Goal: Contribute content: Add original content to the website for others to see

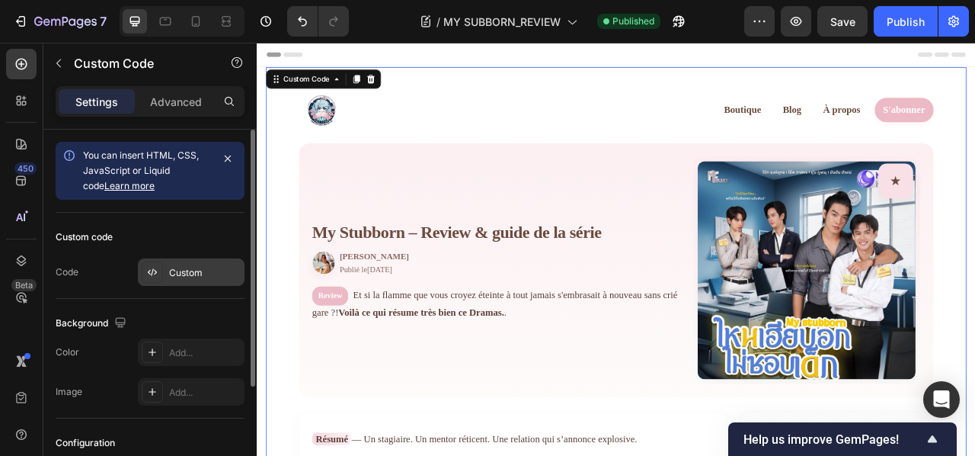
scroll to position [1366, 0]
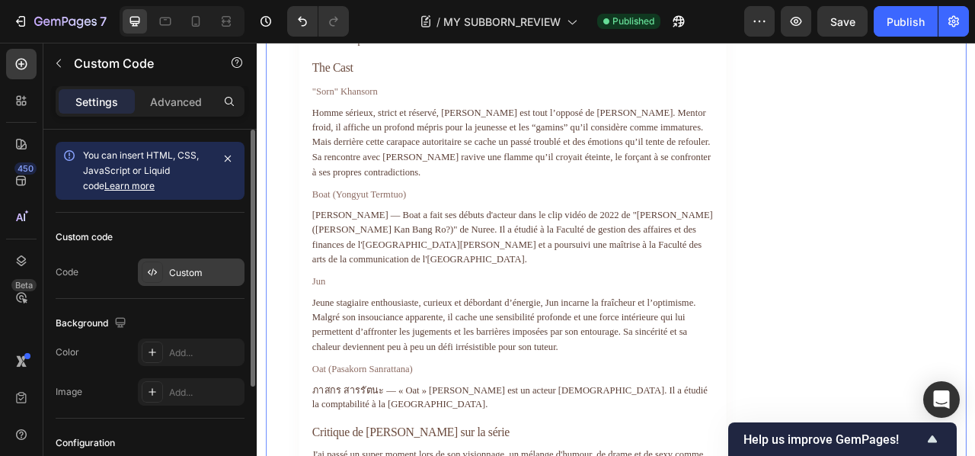
click at [167, 272] on div "Custom" at bounding box center [191, 271] width 107 height 27
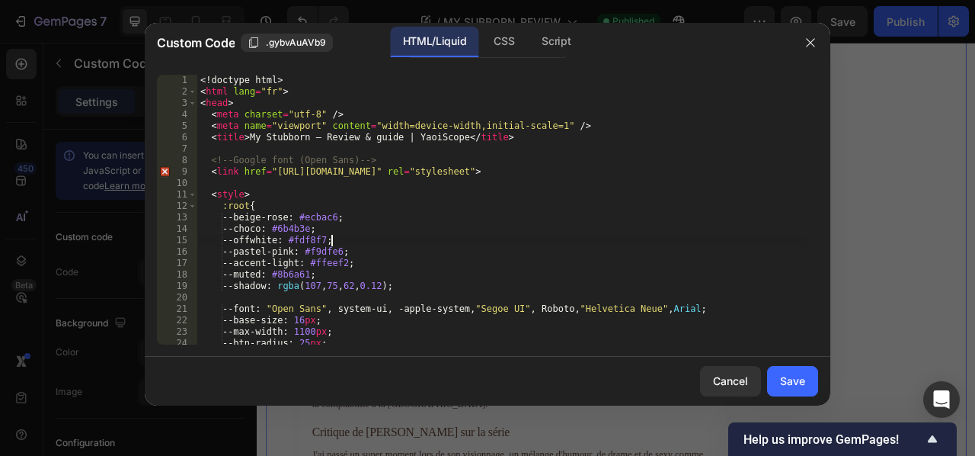
type textarea "</html>"
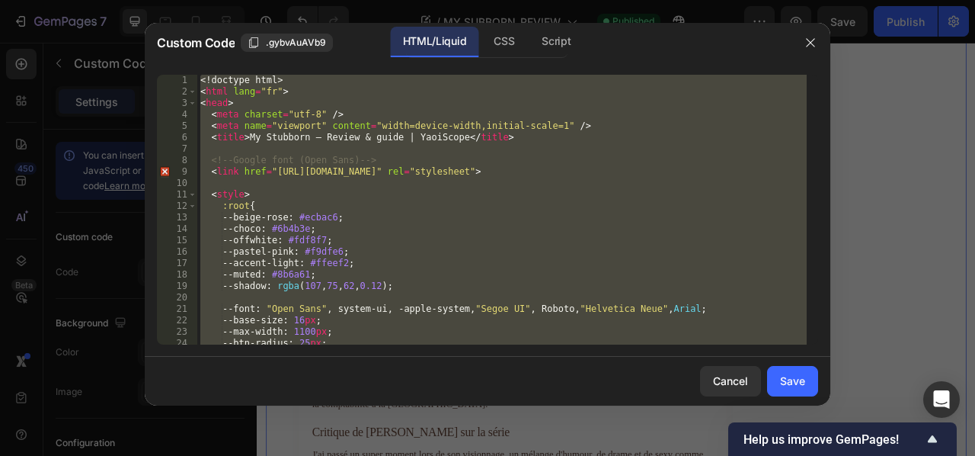
paste textarea
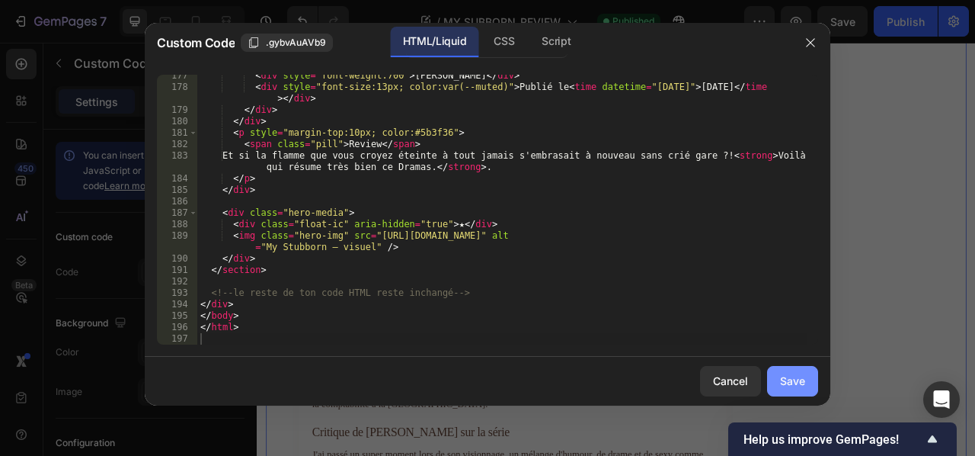
click at [794, 376] on div "Save" at bounding box center [792, 381] width 25 height 16
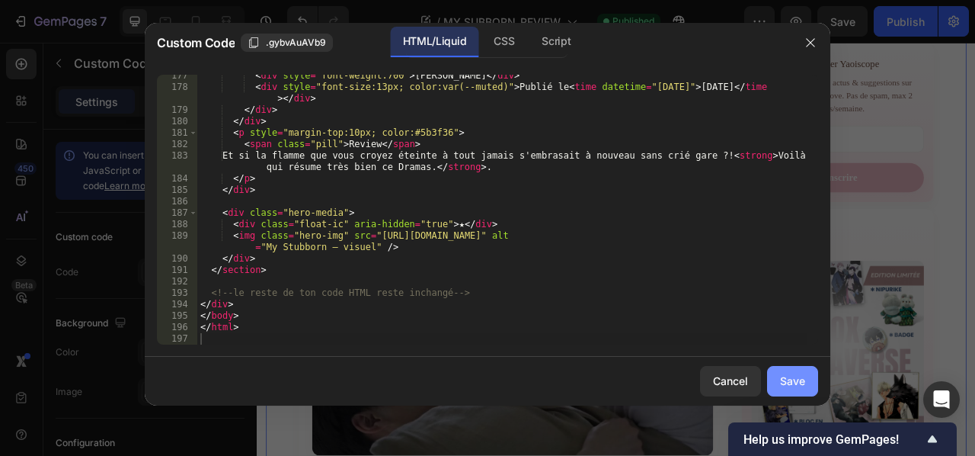
type textarea "</html>"
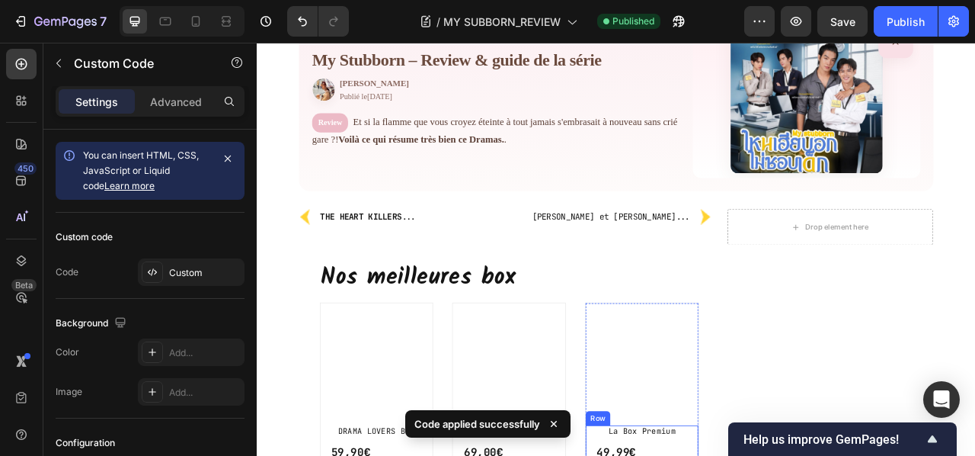
scroll to position [0, 0]
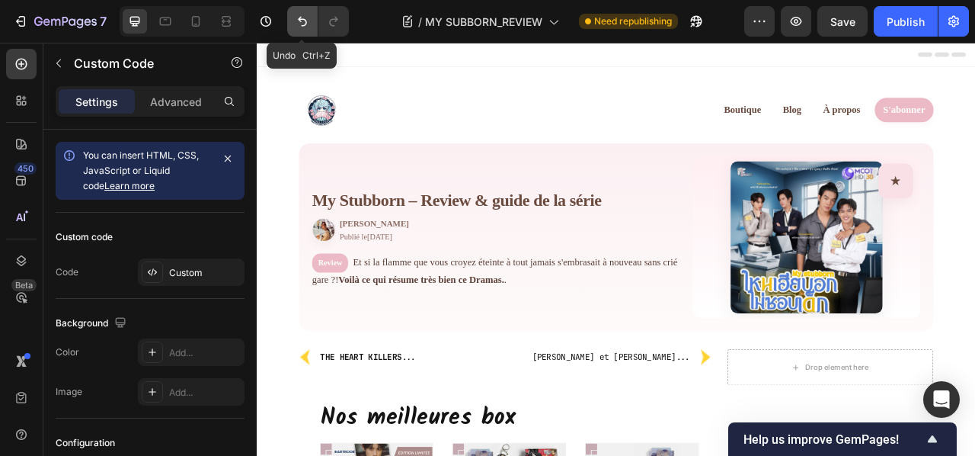
click at [302, 24] on icon "Undo/Redo" at bounding box center [302, 21] width 15 height 15
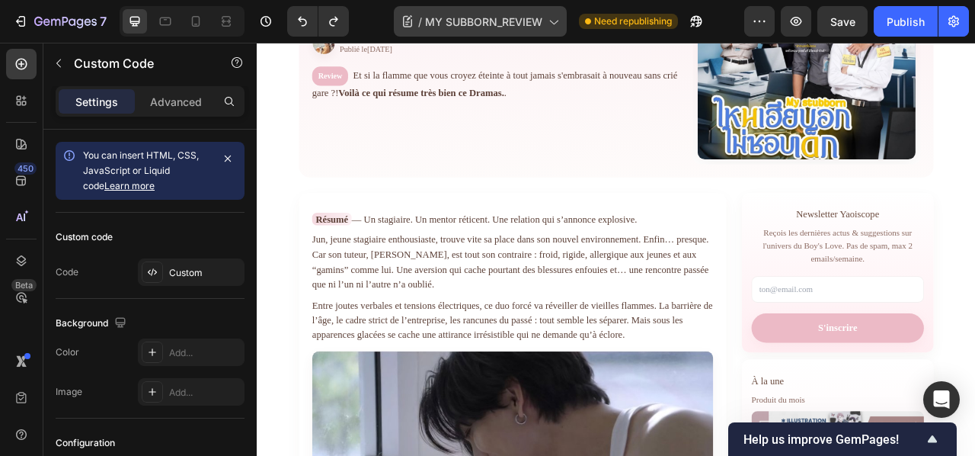
scroll to position [281, 0]
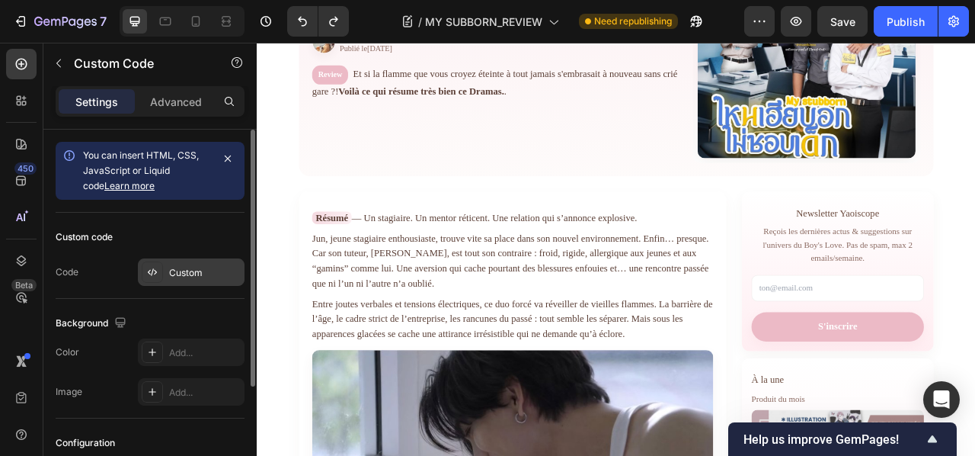
click at [169, 278] on div "Custom" at bounding box center [205, 273] width 72 height 14
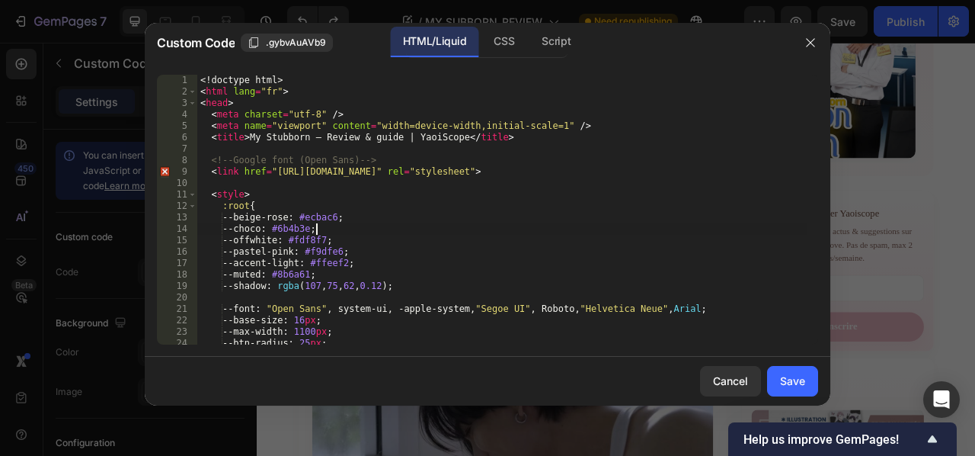
type textarea "</html>"
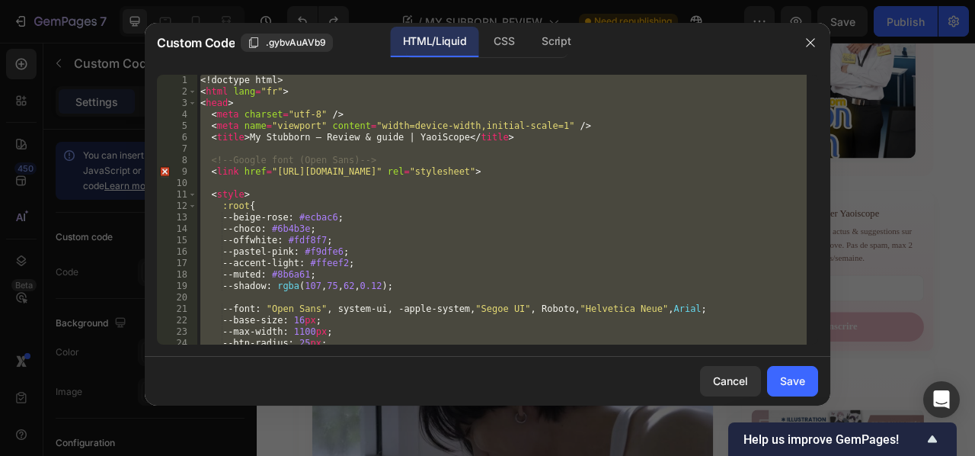
paste textarea
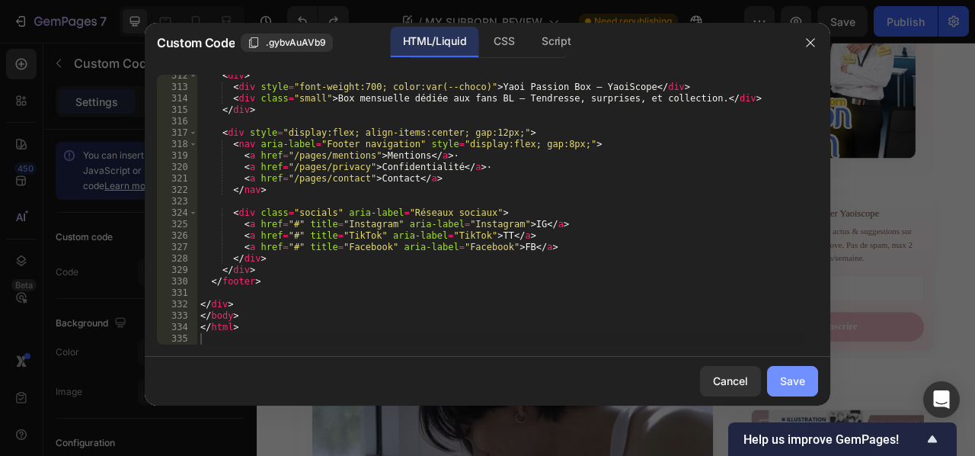
click at [792, 382] on div "Save" at bounding box center [792, 381] width 25 height 16
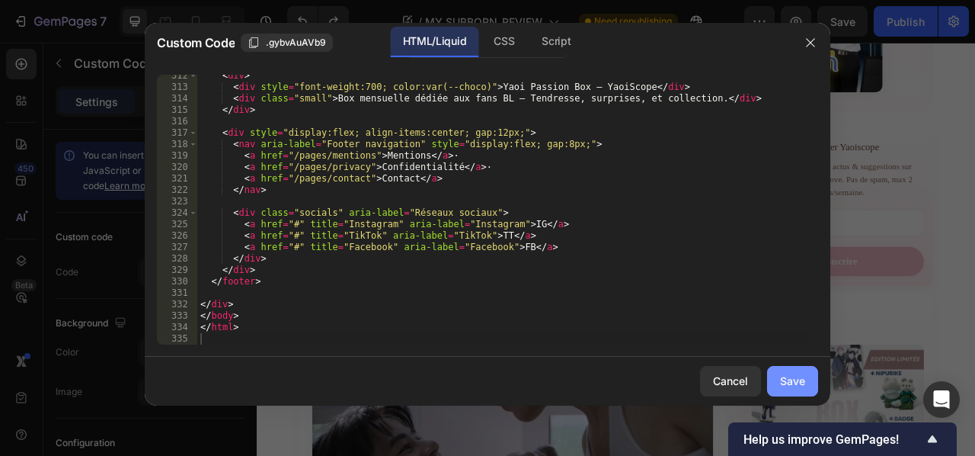
type textarea "</html>"
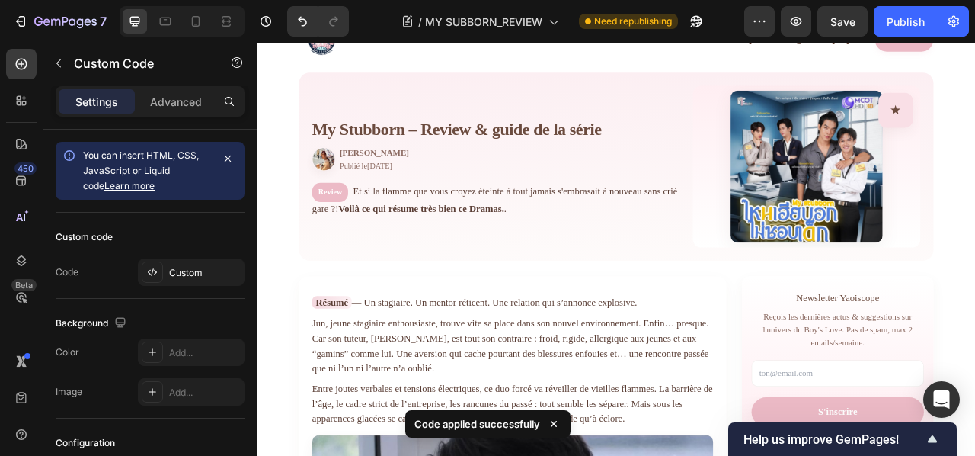
scroll to position [59, 0]
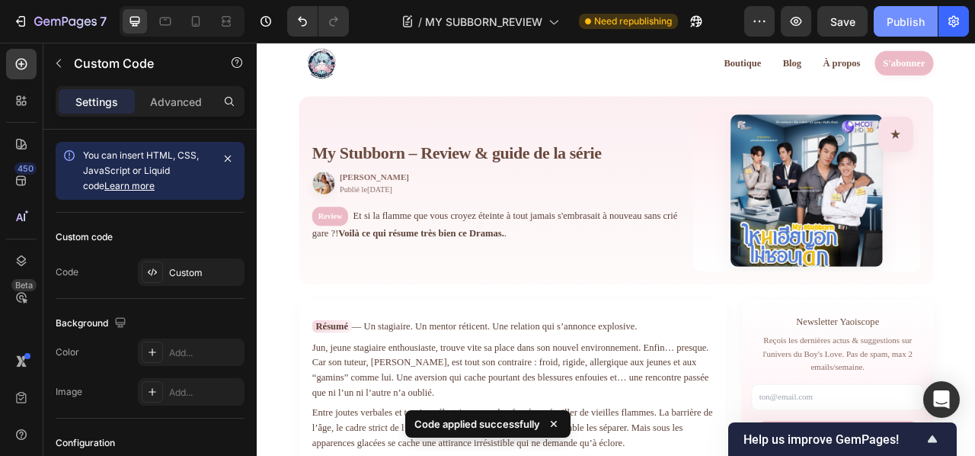
click at [914, 14] on div "Publish" at bounding box center [906, 22] width 38 height 16
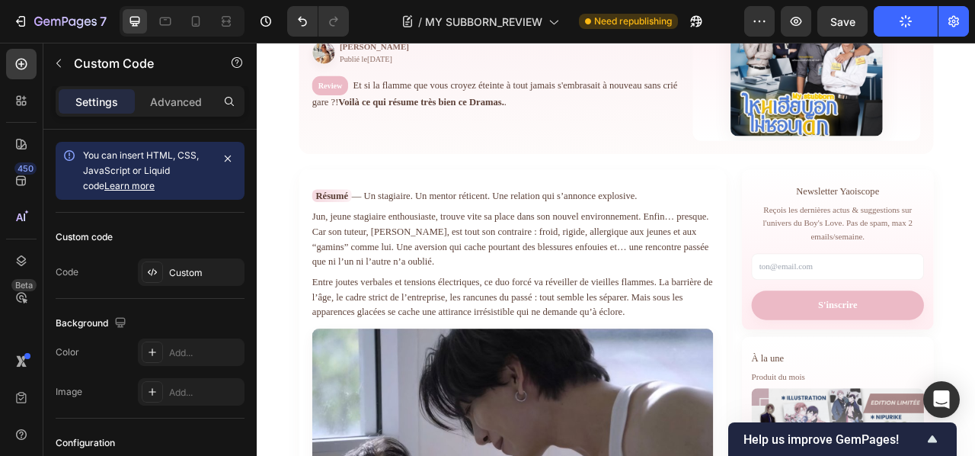
scroll to position [229, 0]
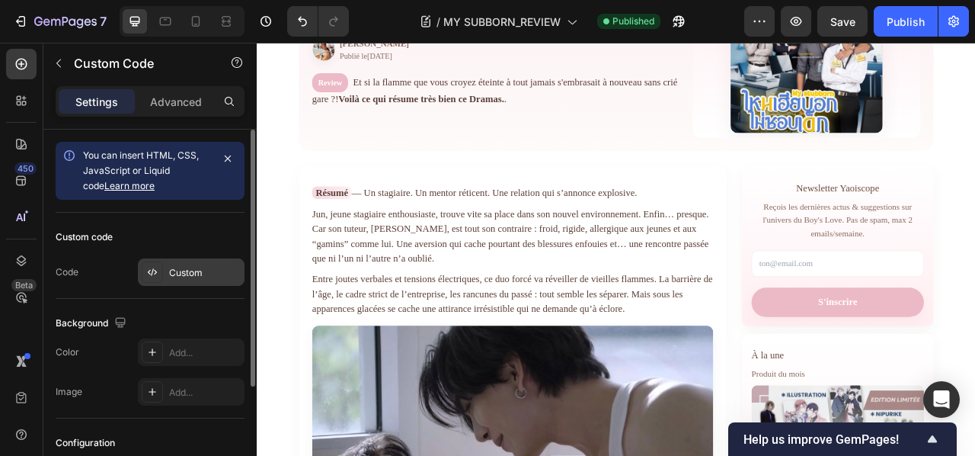
click at [165, 274] on div "Custom" at bounding box center [191, 271] width 107 height 27
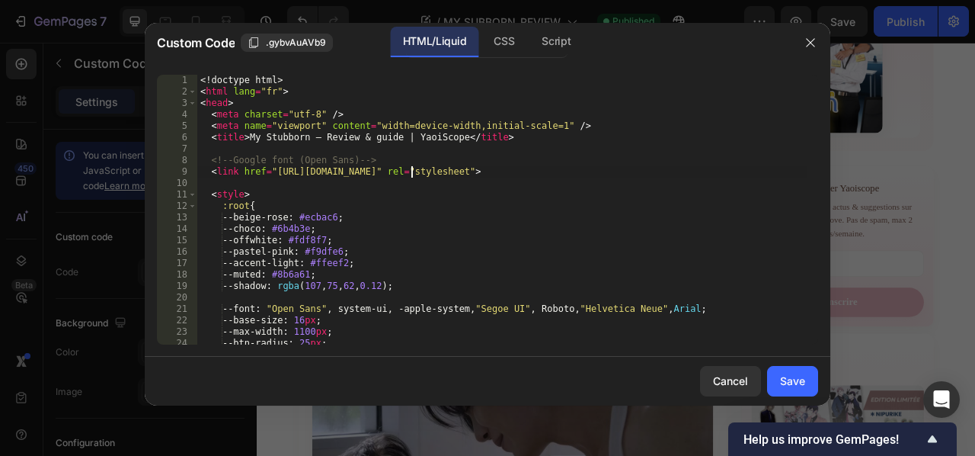
type textarea "</html>"
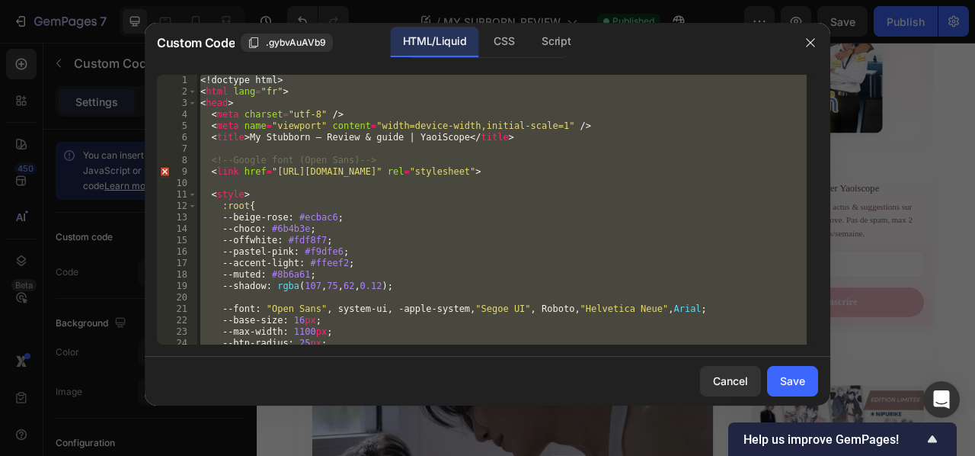
paste textarea
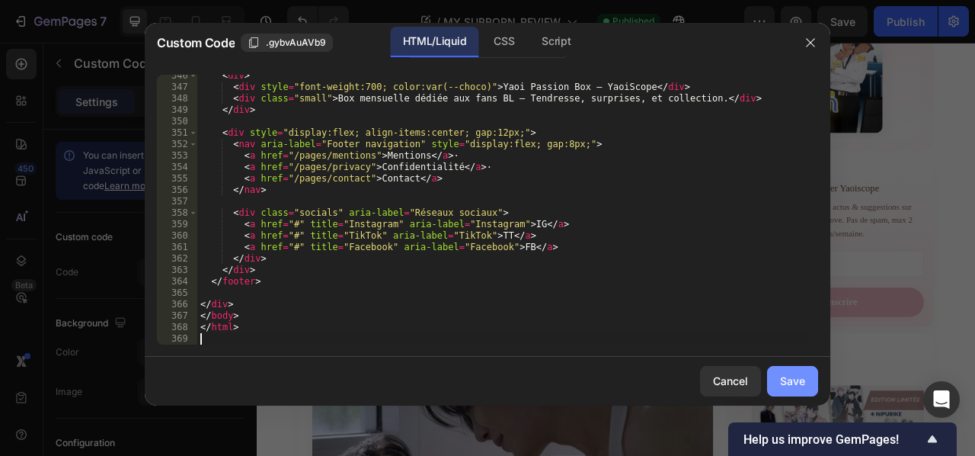
click at [783, 378] on div "Save" at bounding box center [792, 381] width 25 height 16
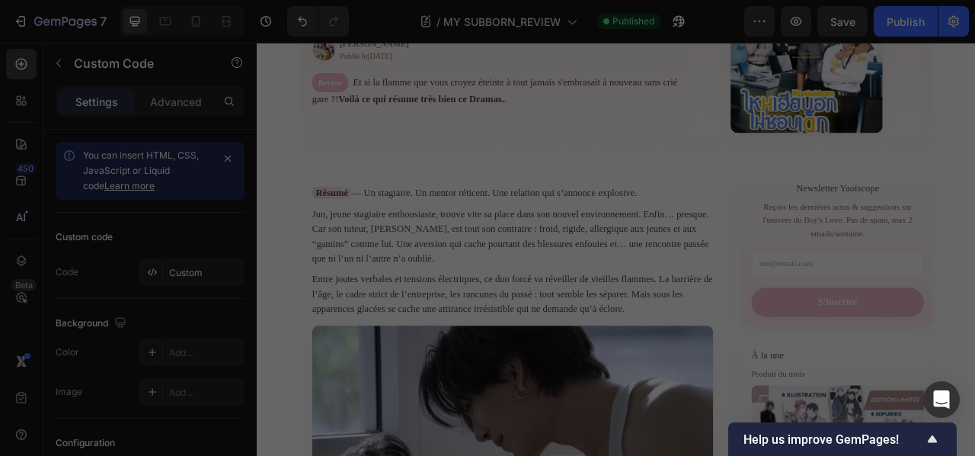
type textarea "</html>"
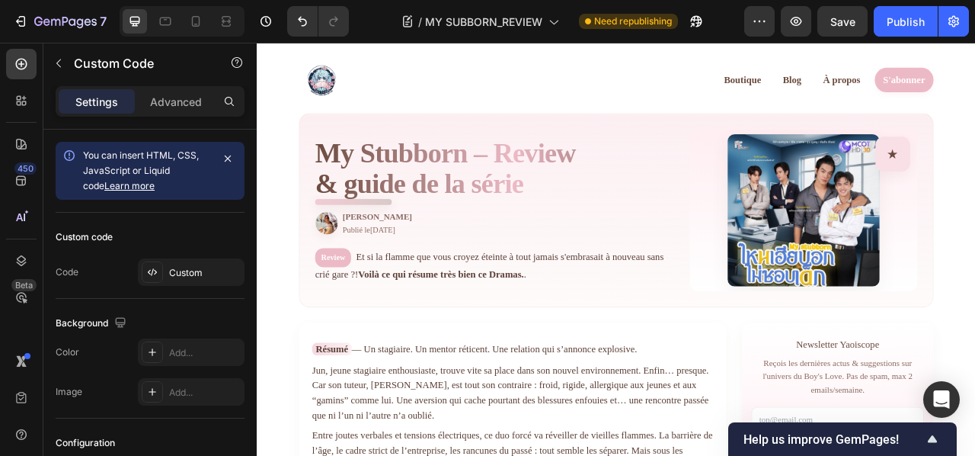
scroll to position [37, 0]
click at [894, 26] on div "Publish" at bounding box center [906, 22] width 38 height 16
drag, startPoint x: 501, startPoint y: 287, endPoint x: 495, endPoint y: 301, distance: 15.0
click at [501, 287] on div "[PERSON_NAME] Publié le [DATE]" at bounding box center [561, 274] width 460 height 32
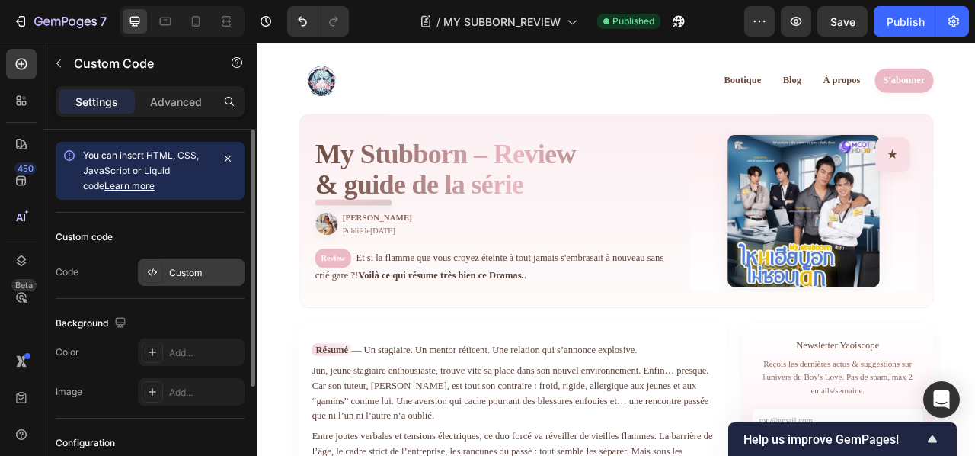
click at [162, 274] on div at bounding box center [152, 271] width 21 height 21
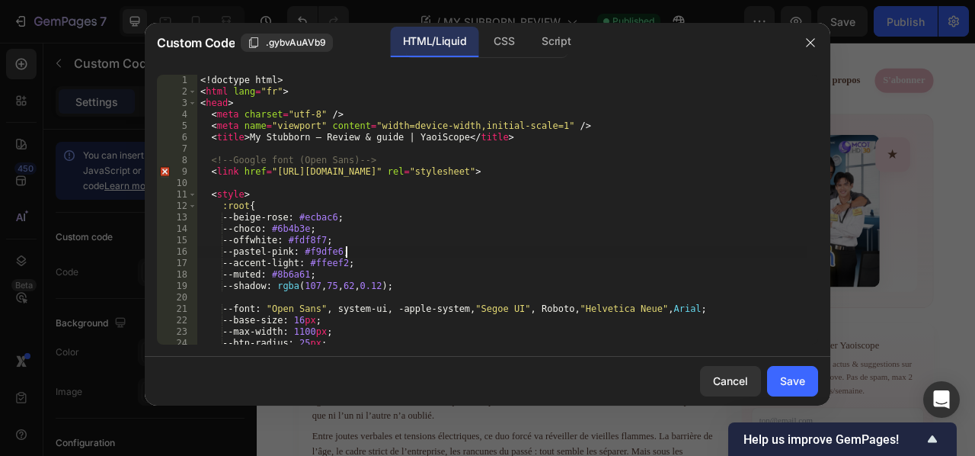
type textarea "</html>"
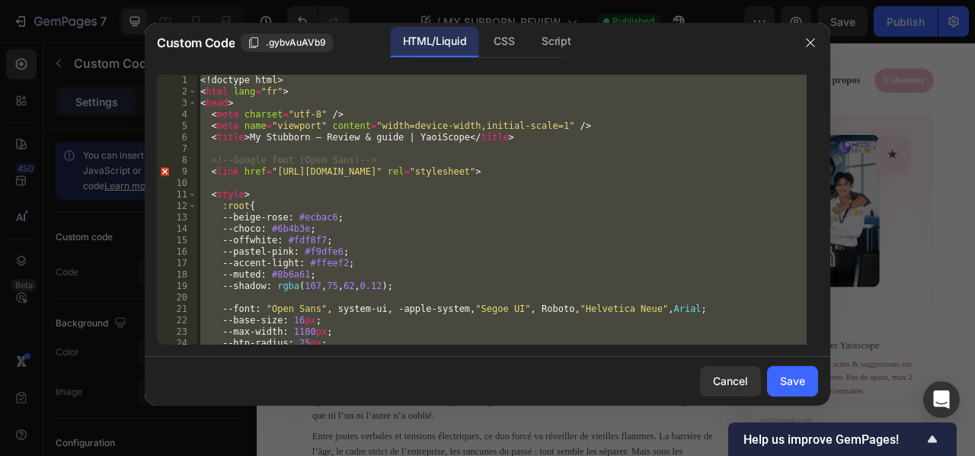
paste textarea
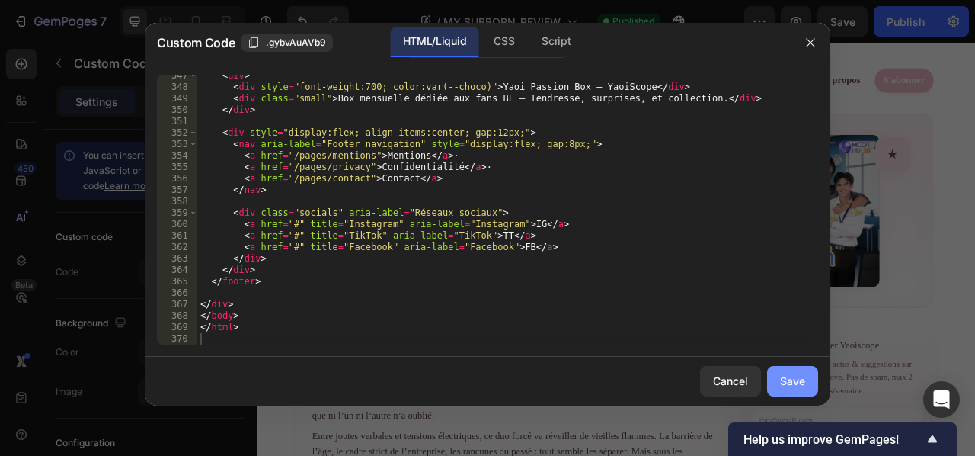
click at [792, 379] on div "Save" at bounding box center [792, 381] width 25 height 16
type textarea "</html>"
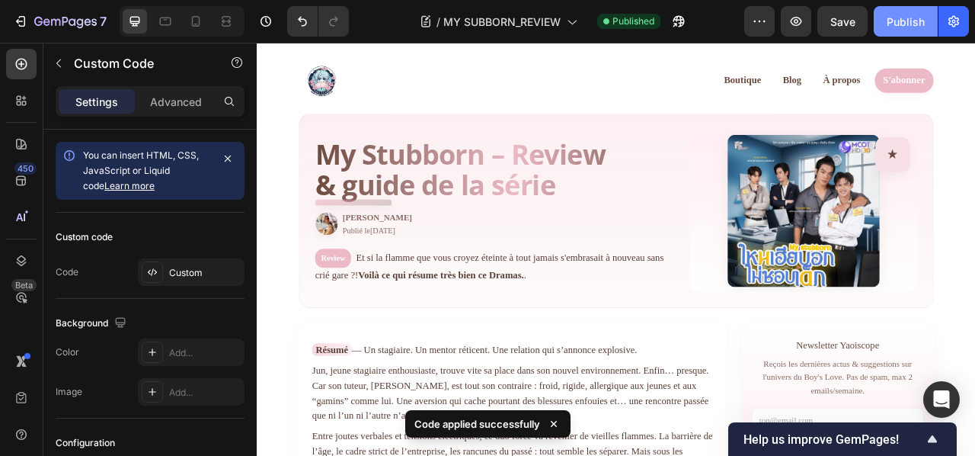
click at [904, 15] on div "Publish" at bounding box center [906, 22] width 38 height 16
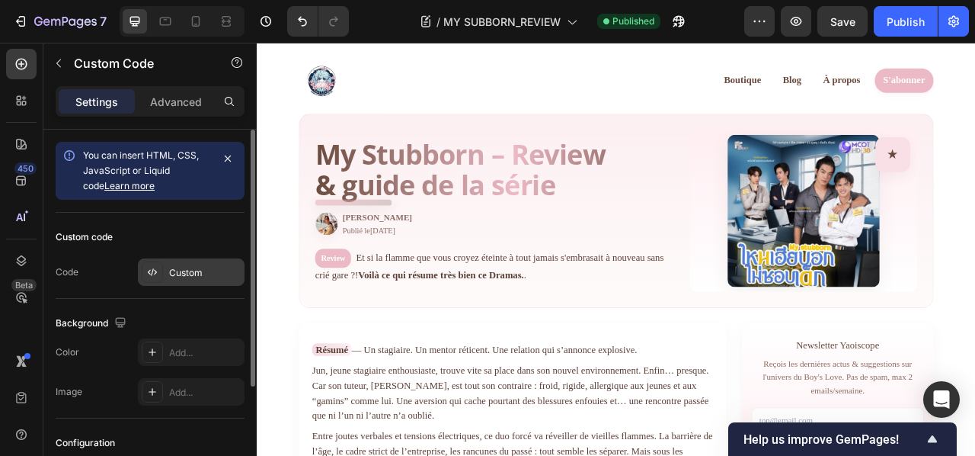
click at [155, 274] on icon at bounding box center [152, 272] width 12 height 12
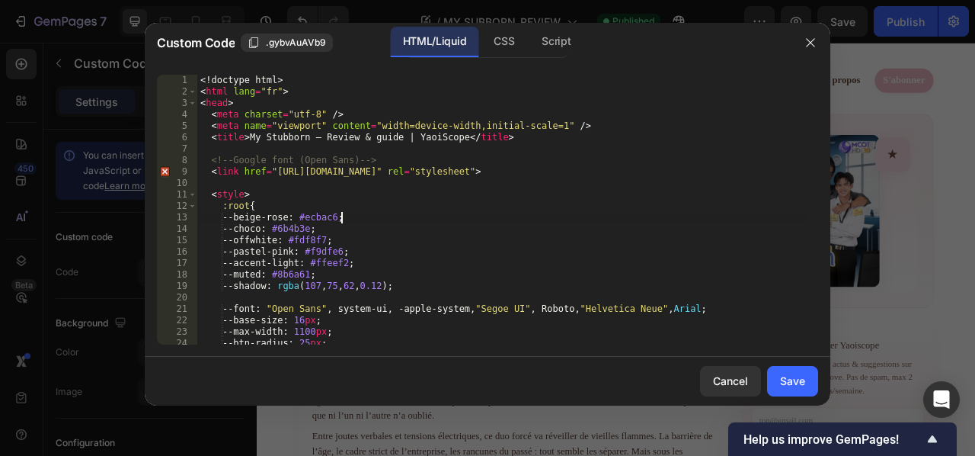
type textarea "</html>"
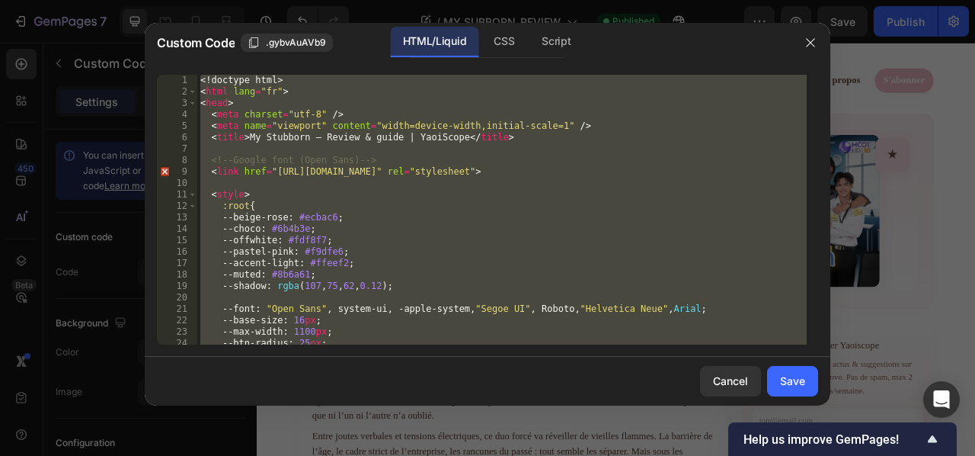
paste textarea
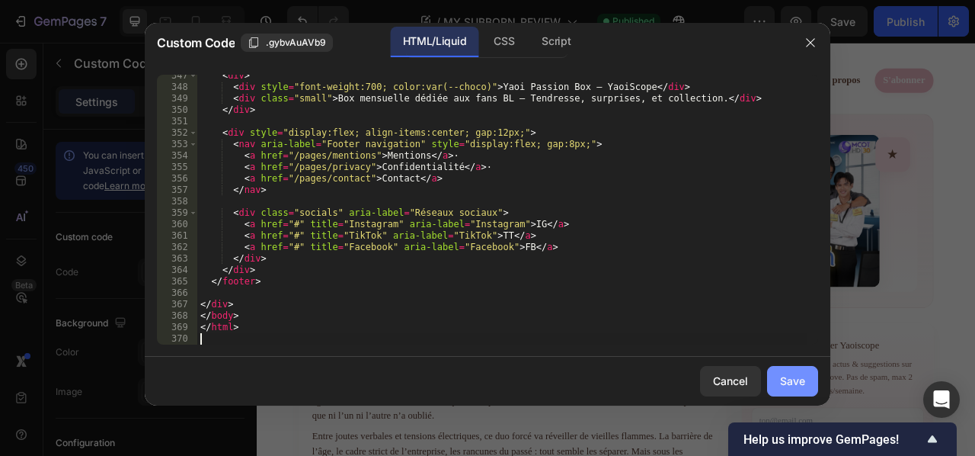
click at [791, 380] on div "Save" at bounding box center [792, 381] width 25 height 16
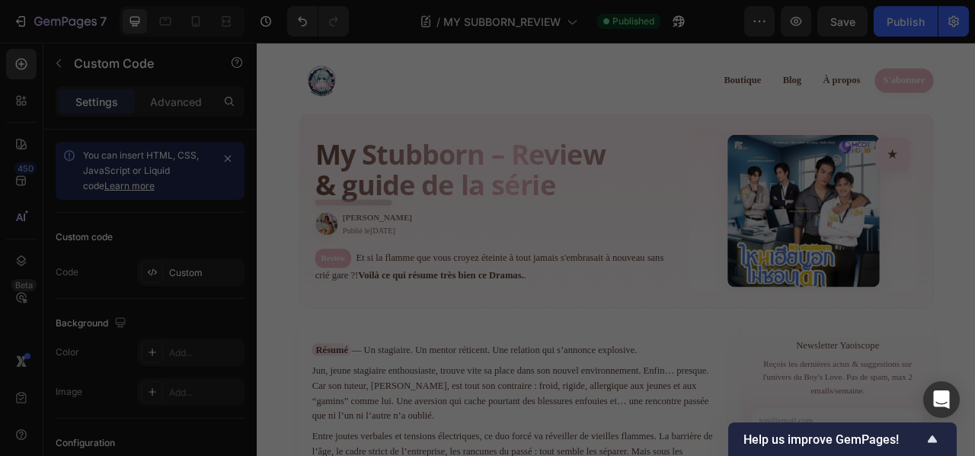
type textarea "</html>"
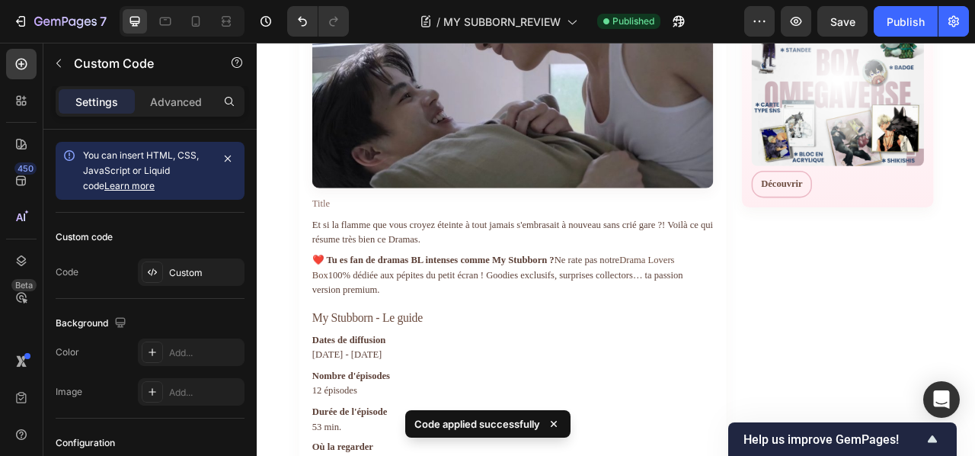
scroll to position [736, 0]
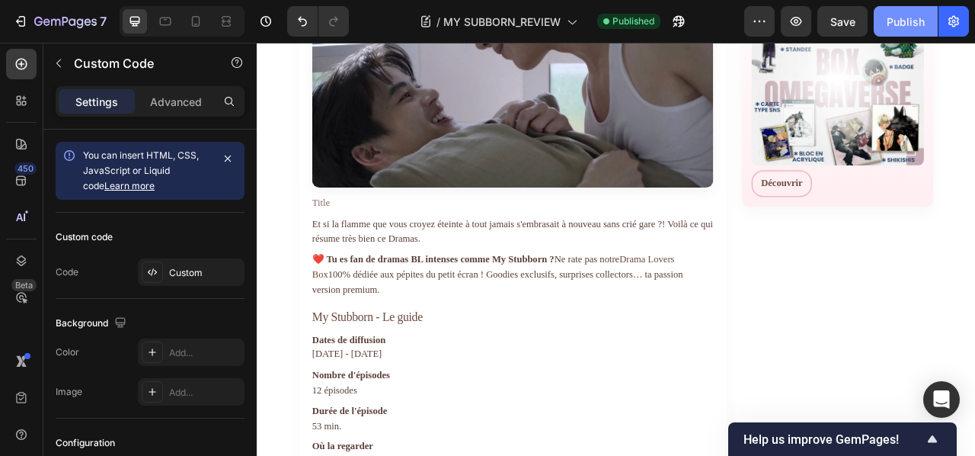
click at [907, 18] on div "Publish" at bounding box center [906, 22] width 38 height 16
